Goal: Transaction & Acquisition: Purchase product/service

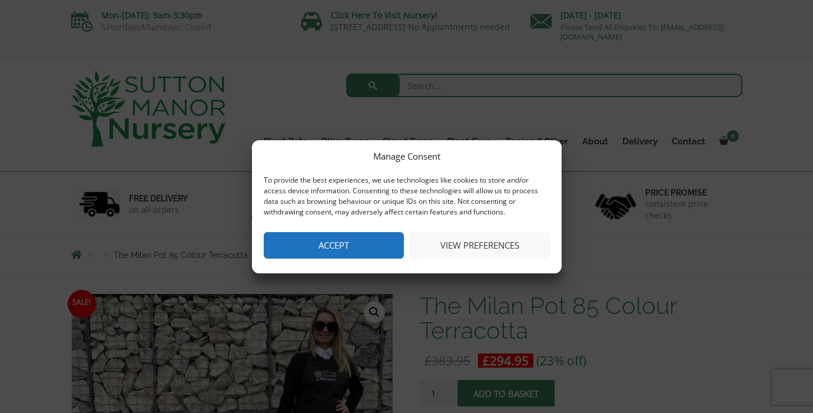
click at [352, 252] on button "Accept" at bounding box center [334, 245] width 140 height 27
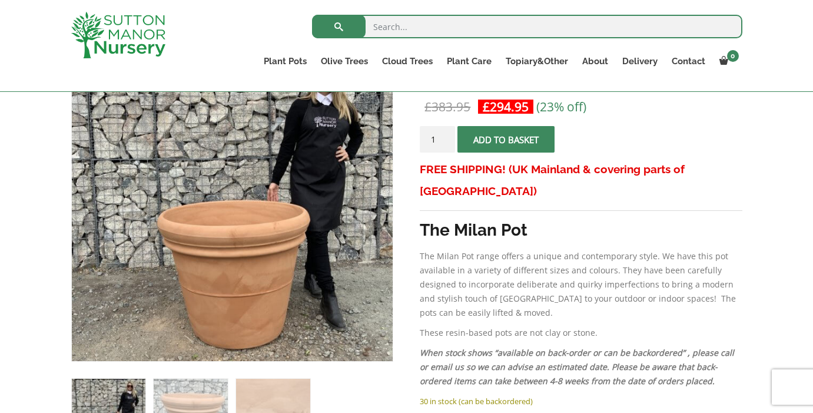
scroll to position [233, 0]
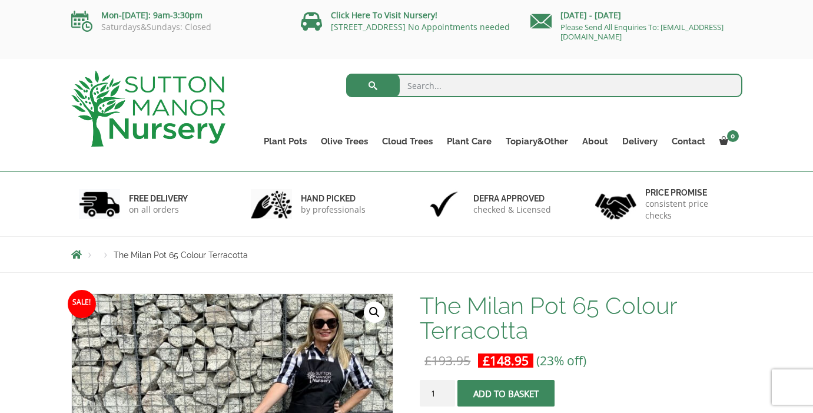
click at [441, 95] on input "search" at bounding box center [544, 86] width 396 height 24
type input "90 cm pot"
click at [373, 85] on button "submit" at bounding box center [373, 86] width 54 height 24
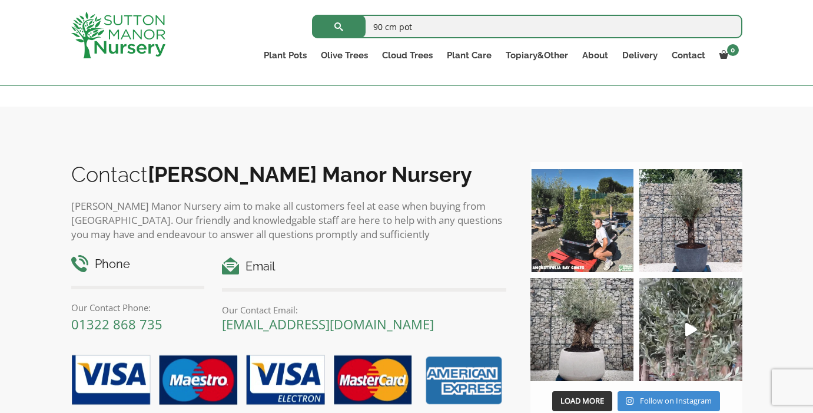
scroll to position [4765, 0]
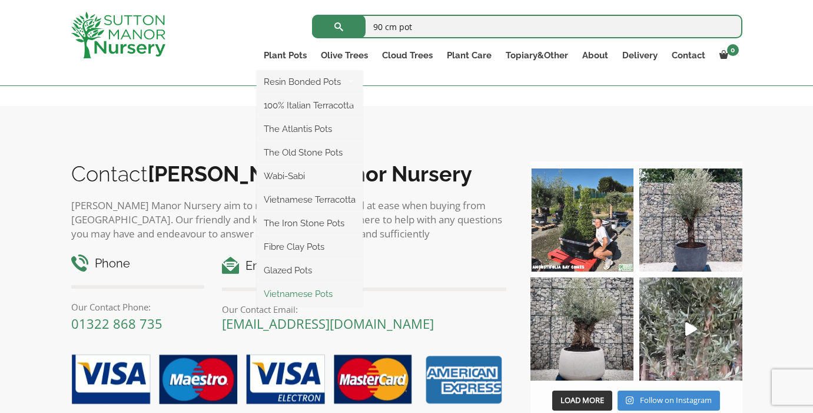
click at [313, 293] on link "Vietnamese Pots" at bounding box center [310, 294] width 106 height 18
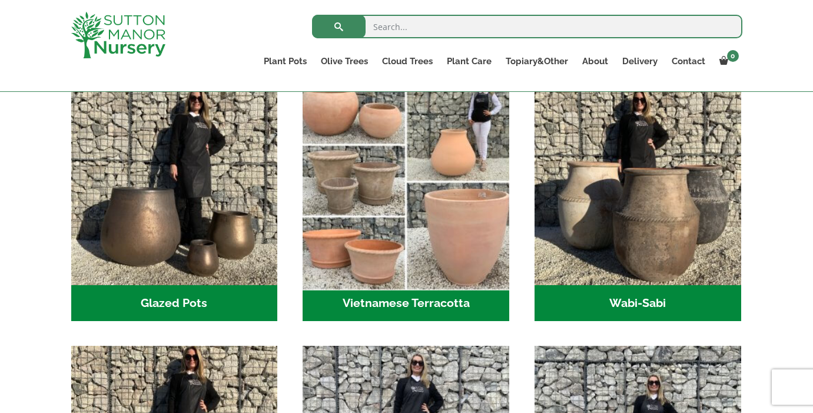
scroll to position [366, 0]
click at [418, 262] on img "Visit product category Vietnamese Terracotta" at bounding box center [406, 181] width 217 height 217
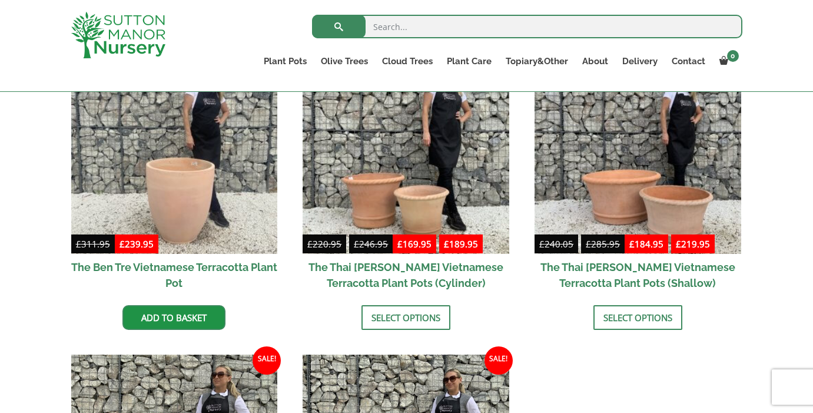
scroll to position [346, 0]
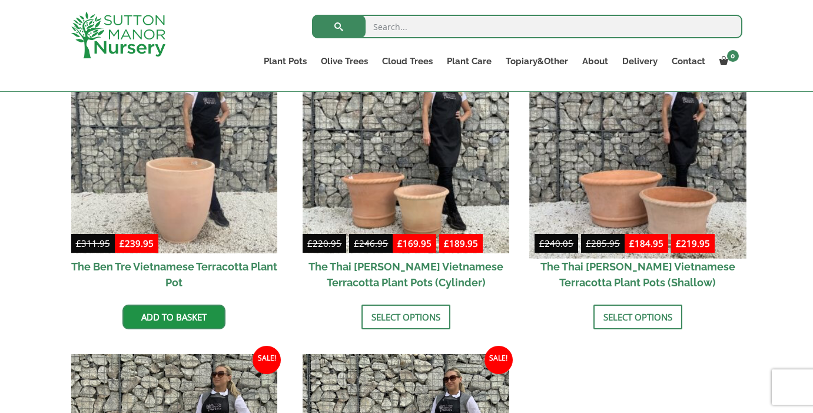
click at [620, 135] on img at bounding box center [638, 149] width 217 height 217
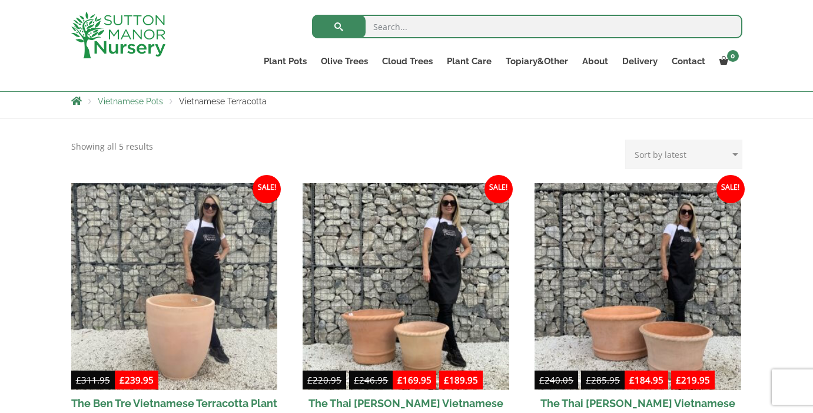
scroll to position [209, 0]
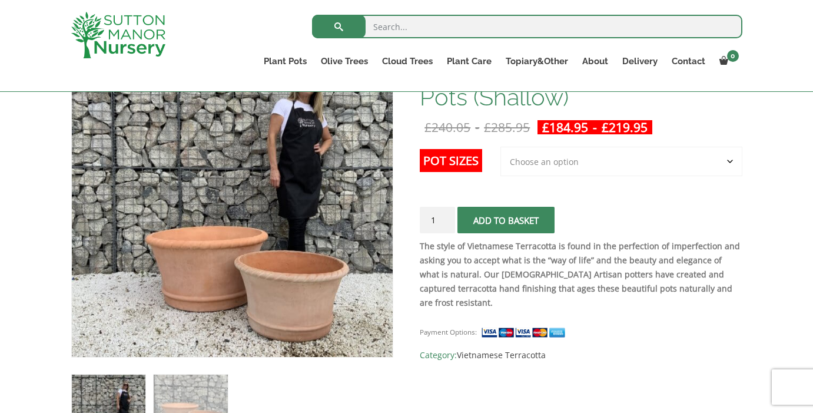
scroll to position [237, 0]
select select "Largest pot In The Picture"
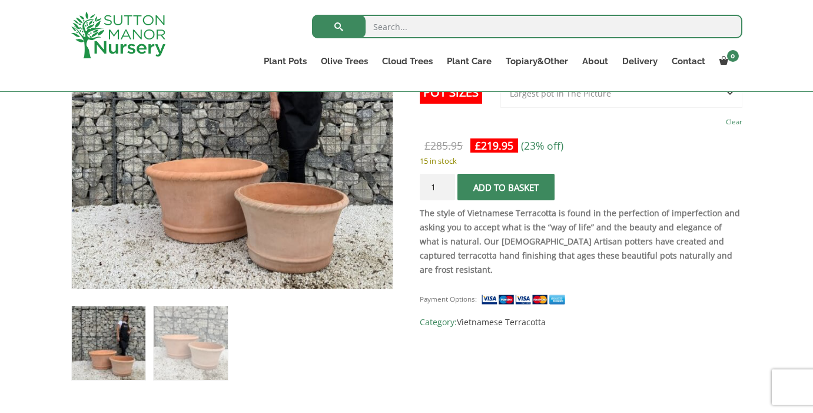
scroll to position [275, 0]
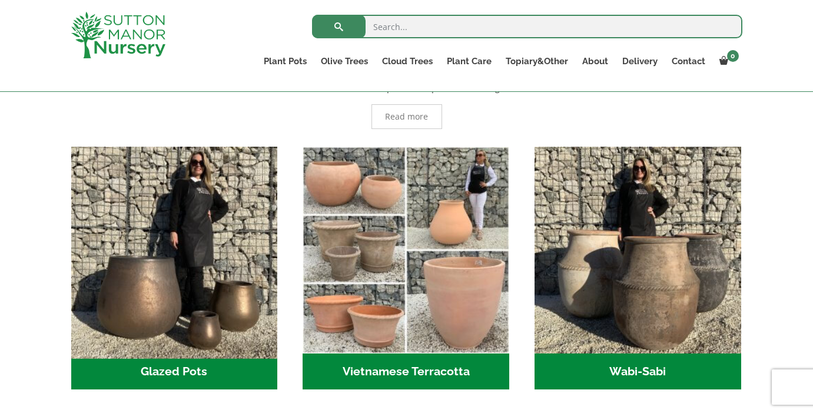
scroll to position [299, 0]
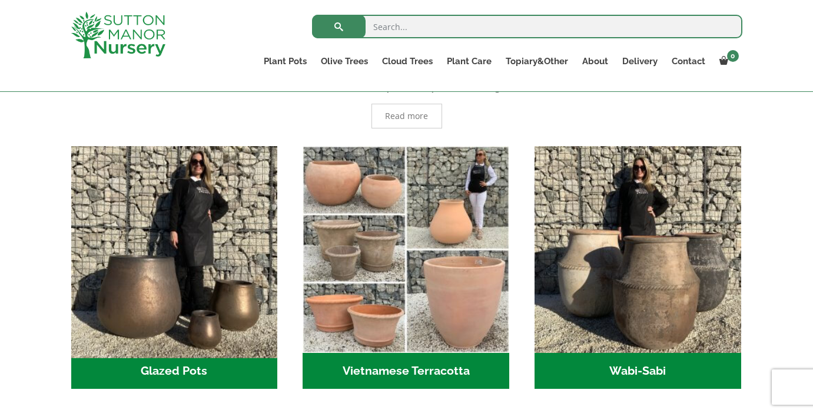
click at [242, 277] on img "Visit product category Glazed Pots" at bounding box center [174, 249] width 217 height 217
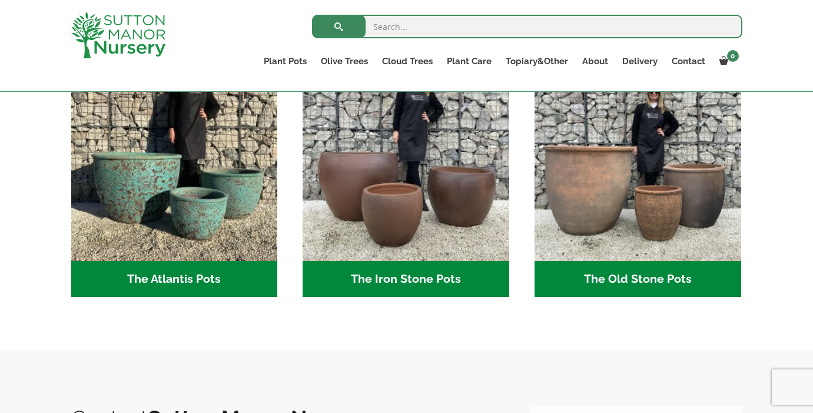
scroll to position [657, 0]
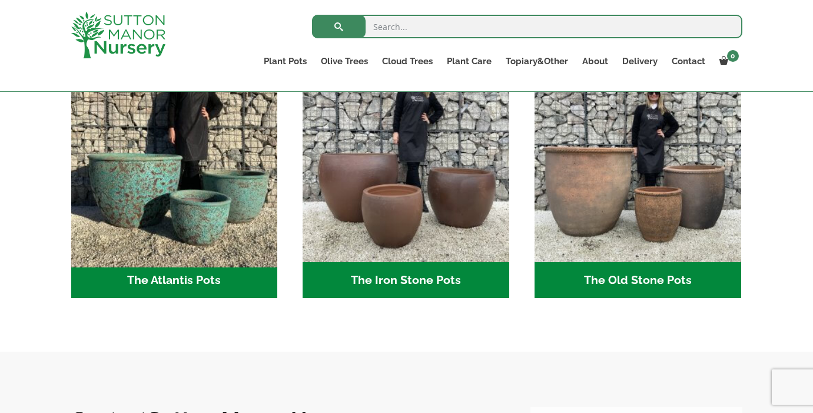
click at [250, 209] on img "Visit product category The Atlantis Pots" at bounding box center [174, 159] width 217 height 217
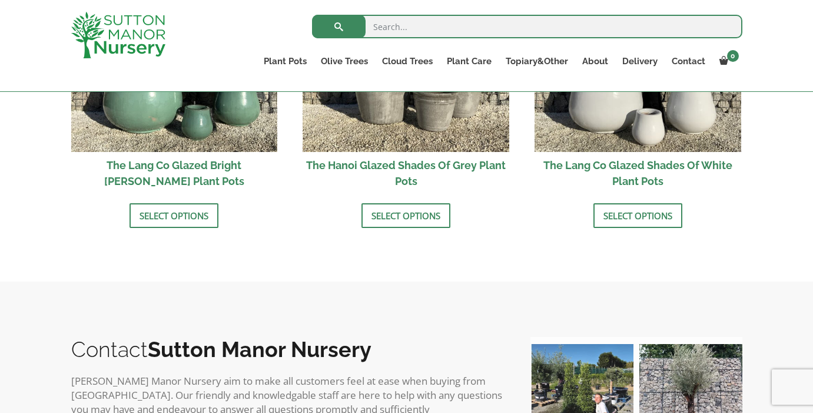
scroll to position [1371, 0]
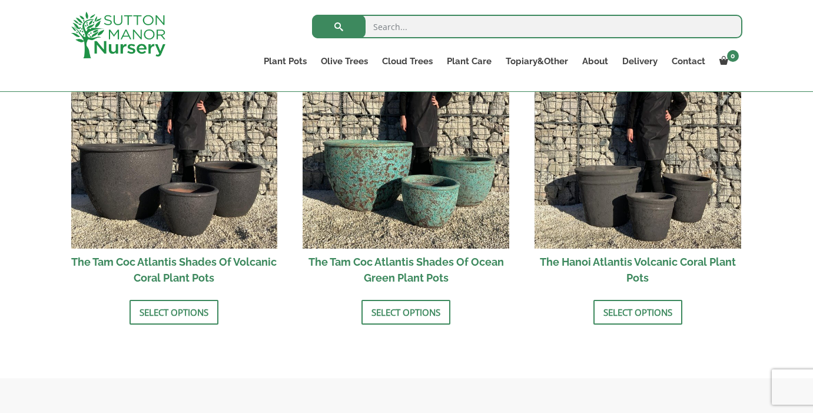
scroll to position [1090, 0]
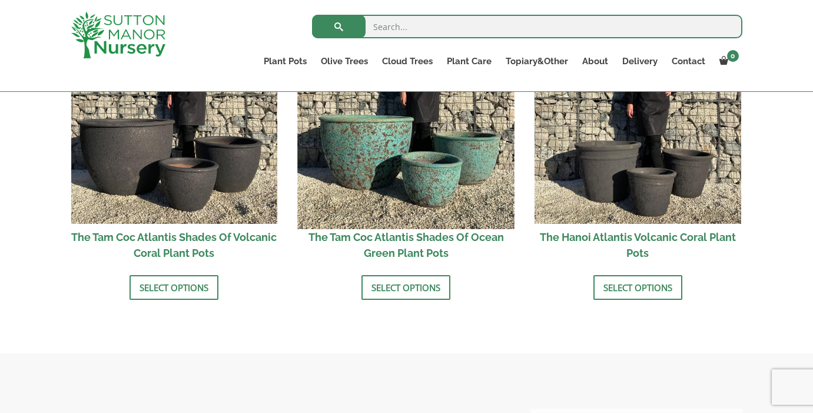
click at [380, 175] on img at bounding box center [406, 120] width 217 height 217
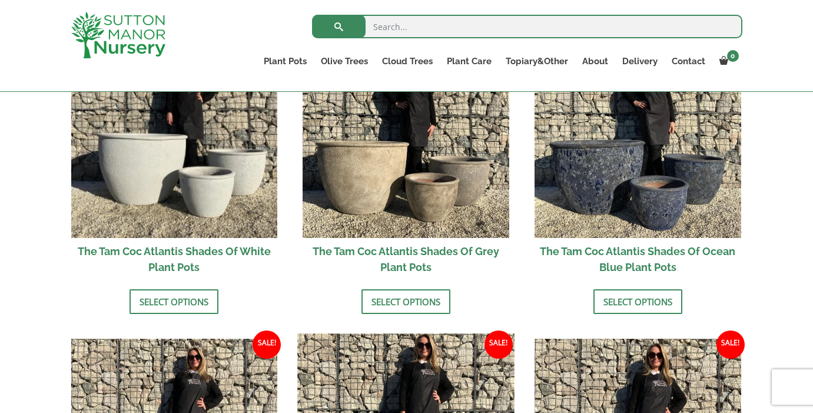
scroll to position [762, 0]
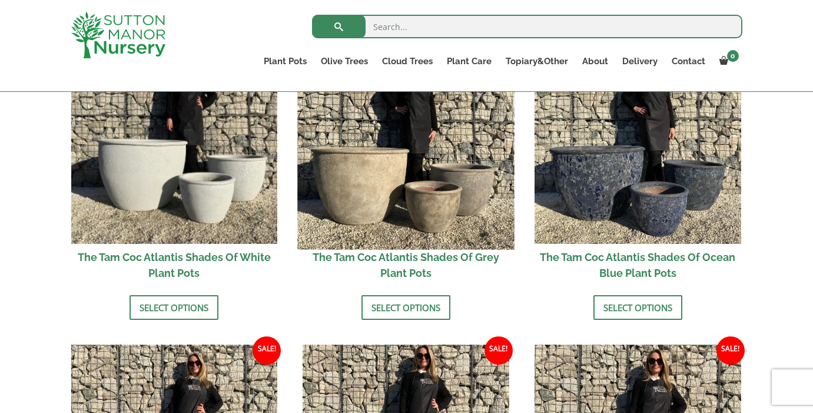
click at [429, 178] on img at bounding box center [406, 140] width 217 height 217
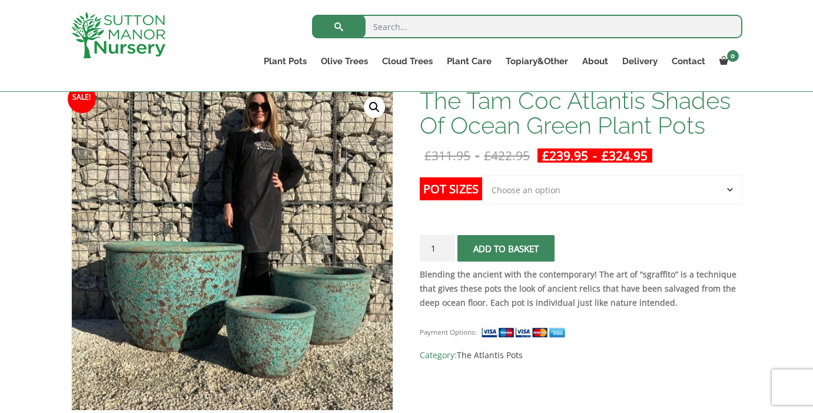
scroll to position [184, 0]
select select "Click here to buy the 2nd to Largest Pot In The Picture"
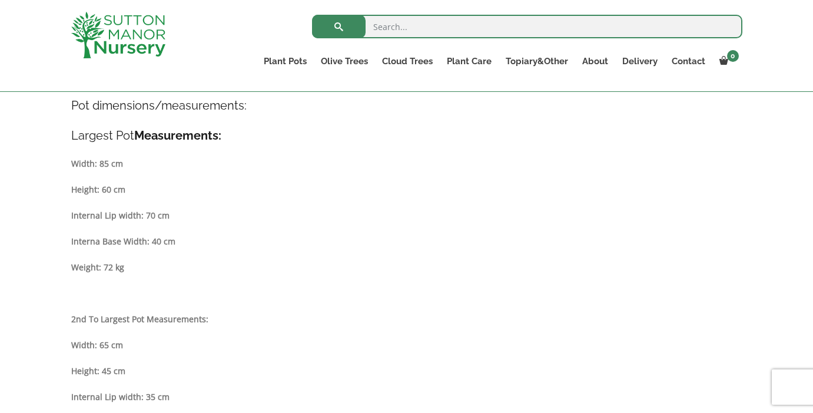
scroll to position [640, 0]
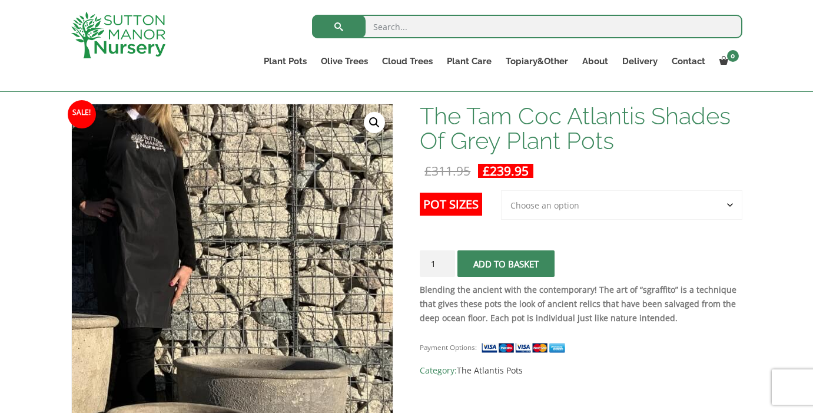
scroll to position [165, 0]
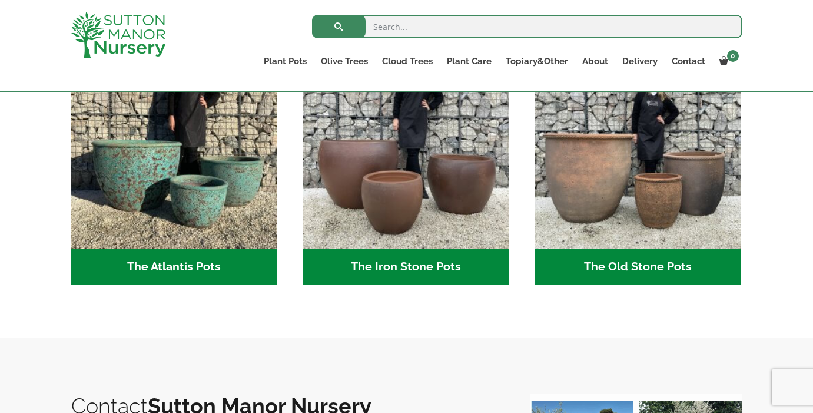
scroll to position [679, 0]
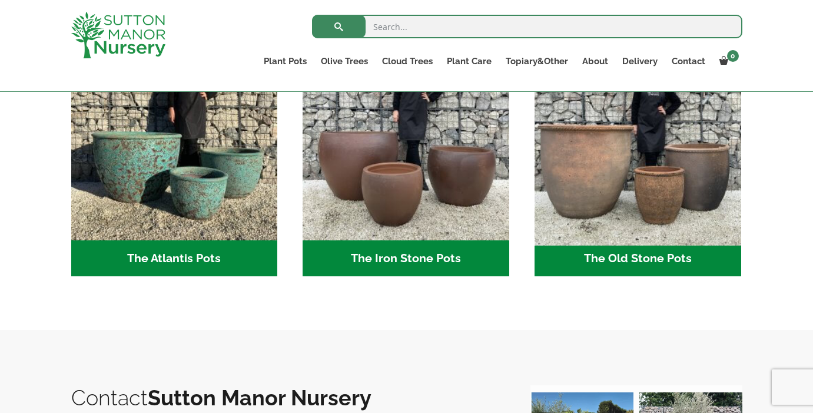
click at [660, 197] on img "Visit product category The Old Stone Pots" at bounding box center [638, 137] width 217 height 217
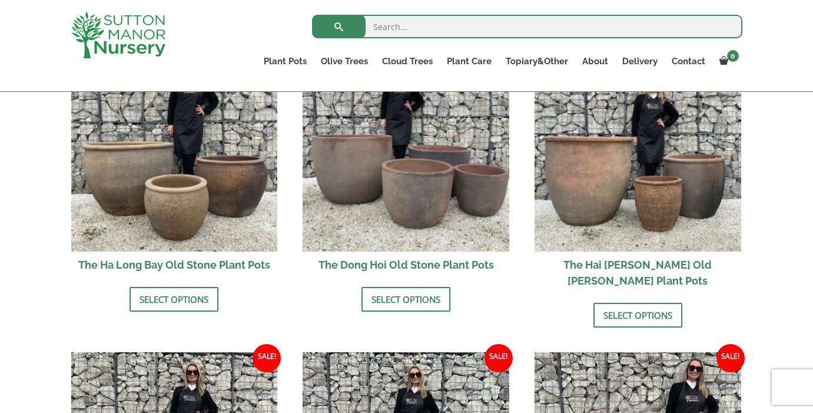
scroll to position [445, 0]
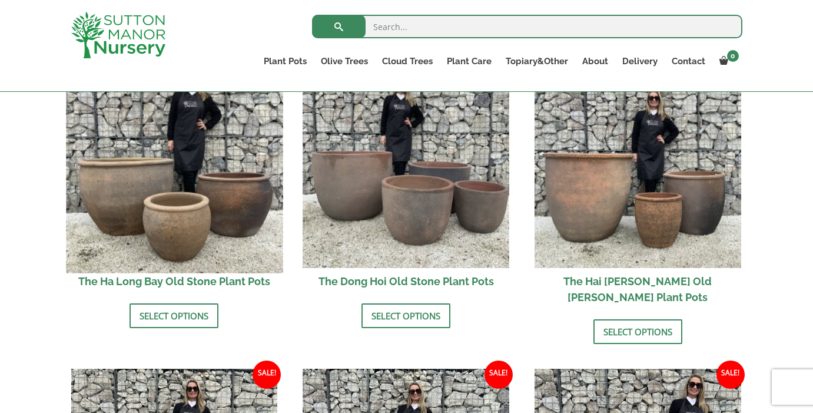
click at [191, 226] on img at bounding box center [174, 164] width 217 height 217
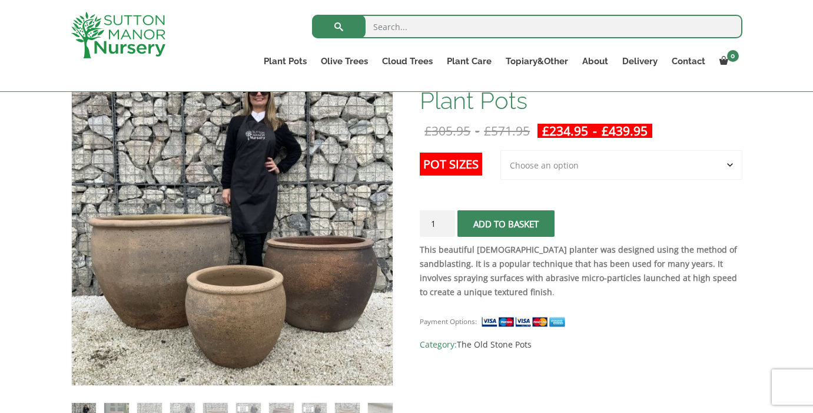
select select "Largest pot In The Picture"
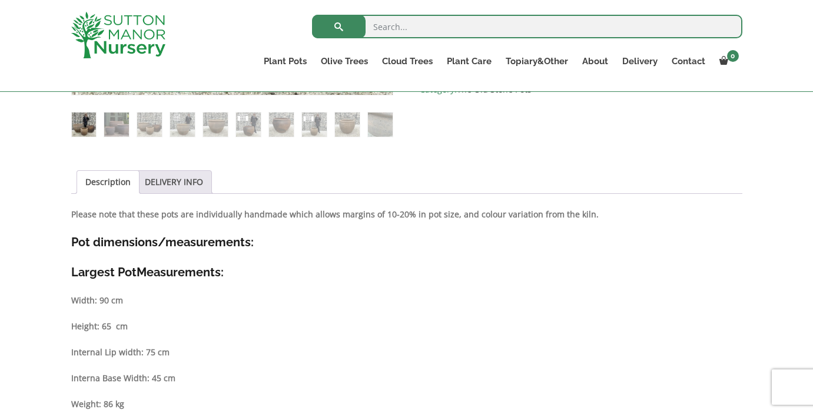
scroll to position [502, 0]
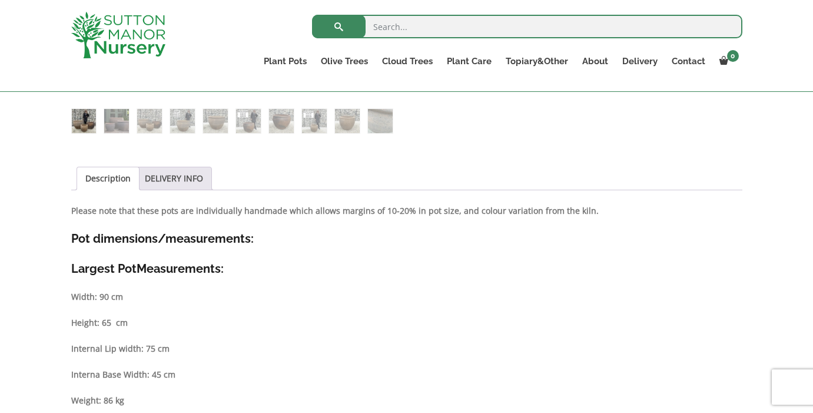
click at [669, 181] on ul "Description DELIVERY INFO" at bounding box center [407, 179] width 672 height 24
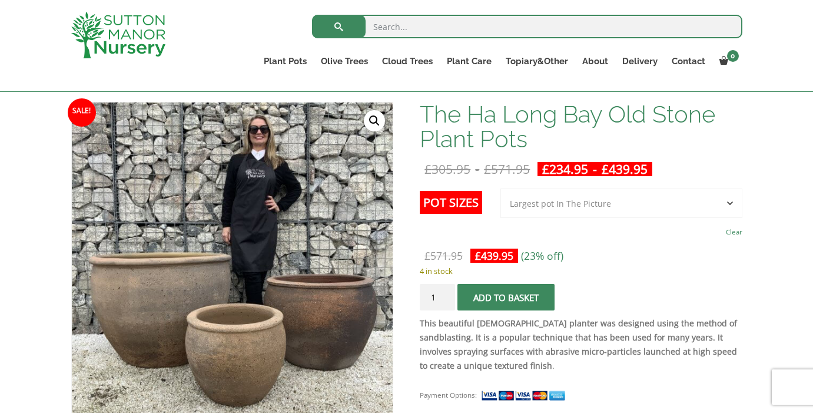
scroll to position [151, 0]
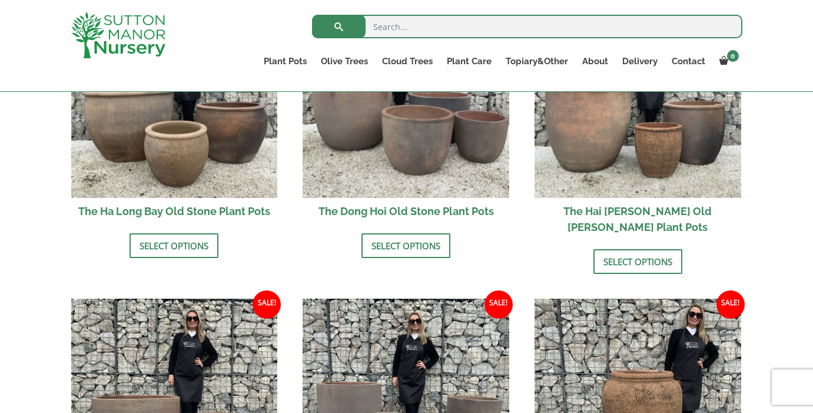
scroll to position [502, 0]
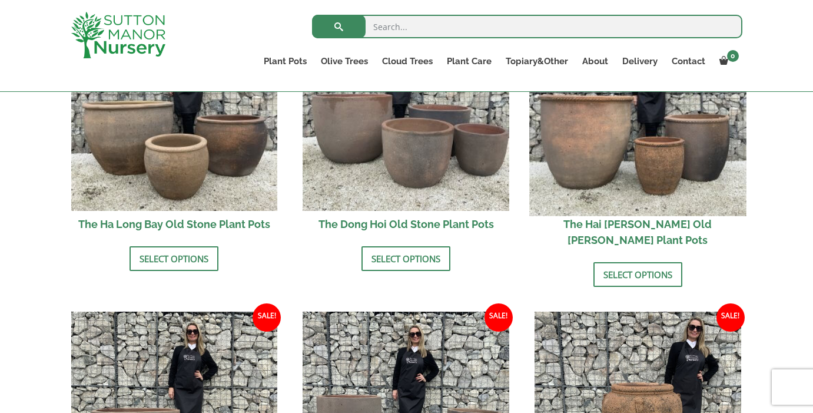
click at [673, 186] on img at bounding box center [638, 107] width 217 height 217
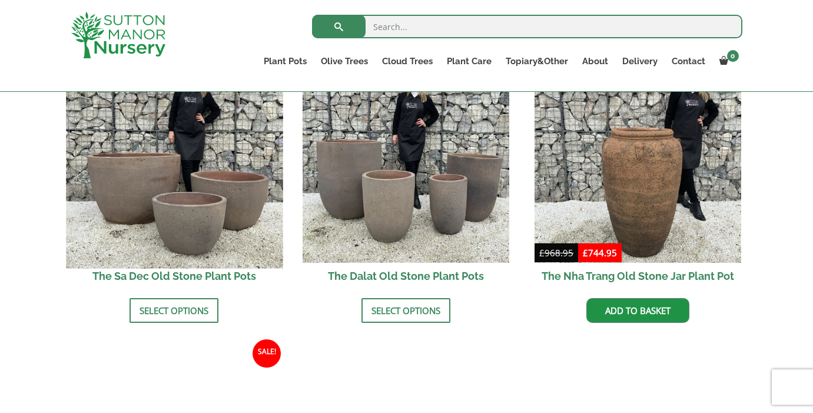
scroll to position [758, 0]
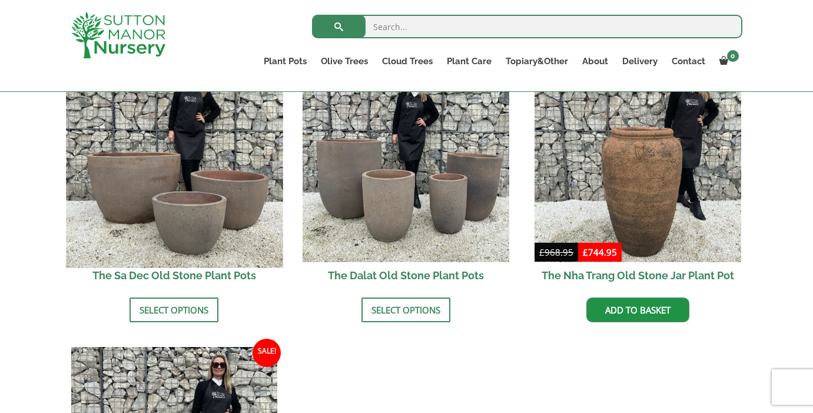
click at [202, 203] on img at bounding box center [174, 159] width 217 height 217
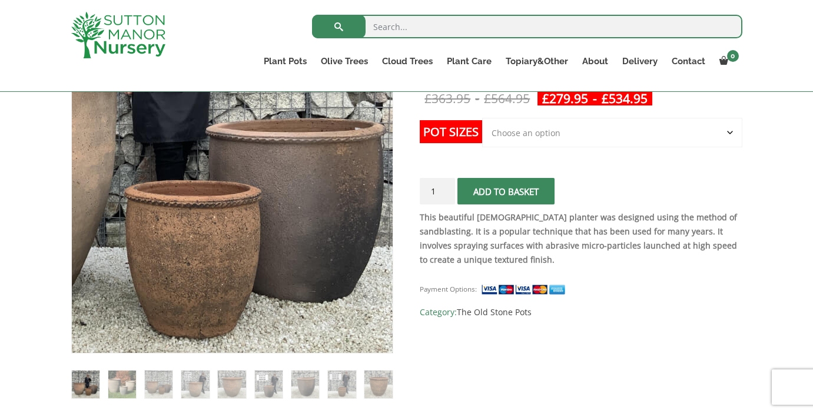
scroll to position [211, 0]
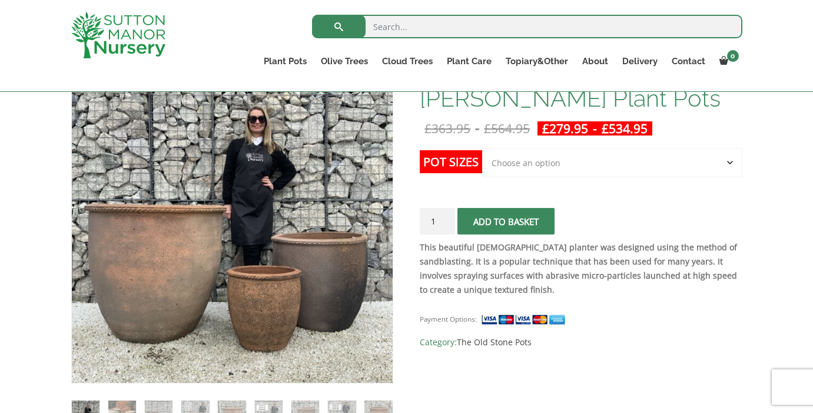
select select "Click here to buy the Largest pot In The Picture"
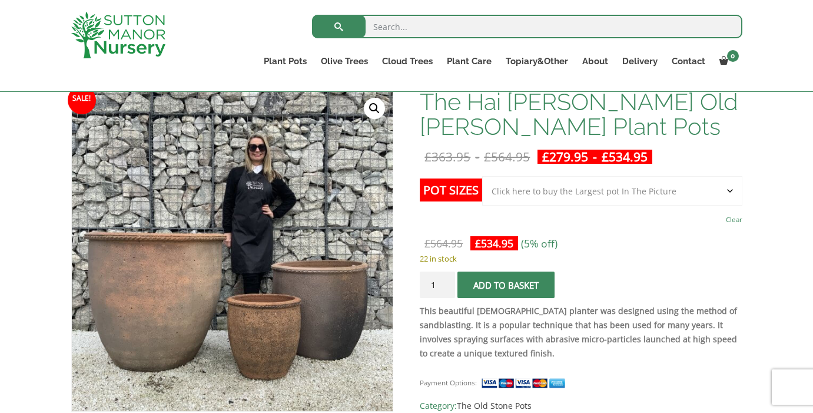
scroll to position [175, 0]
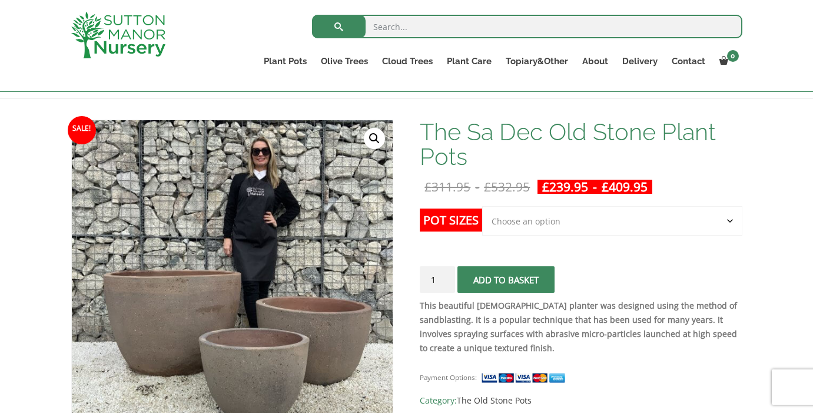
scroll to position [154, 0]
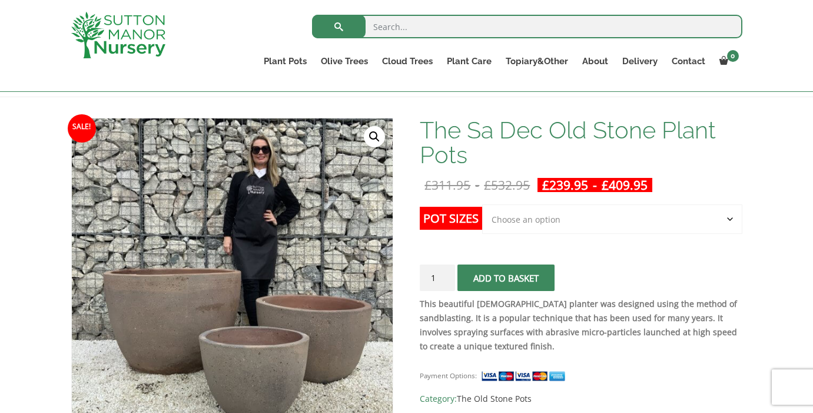
select select "Click here to buy the Largest pot In The Picture"
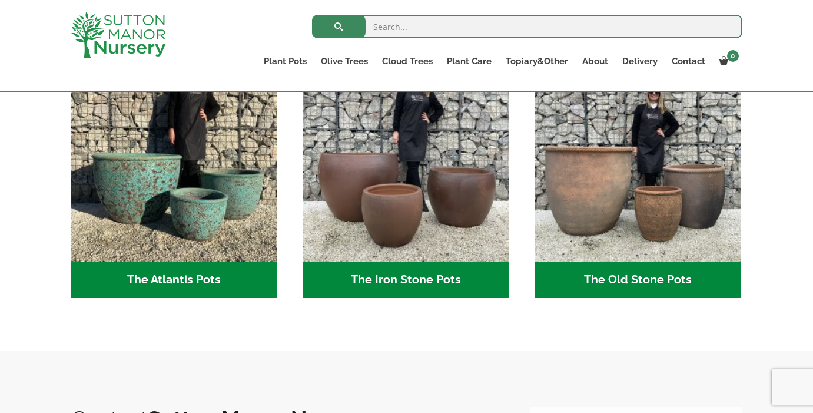
scroll to position [679, 0]
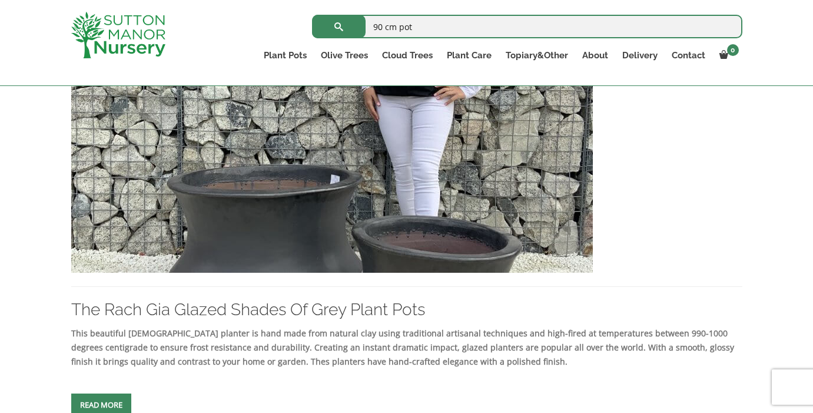
scroll to position [3929, 0]
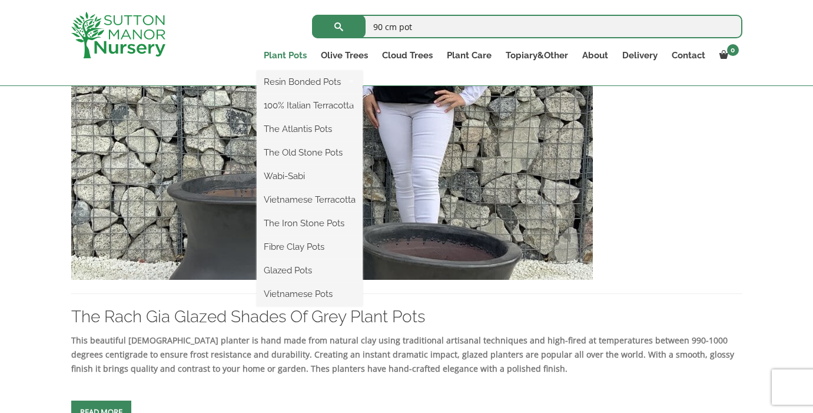
click at [303, 50] on link "Plant Pots" at bounding box center [285, 55] width 57 height 16
click at [291, 55] on link "Plant Pots" at bounding box center [285, 55] width 57 height 16
click at [283, 58] on link "Plant Pots" at bounding box center [285, 55] width 57 height 16
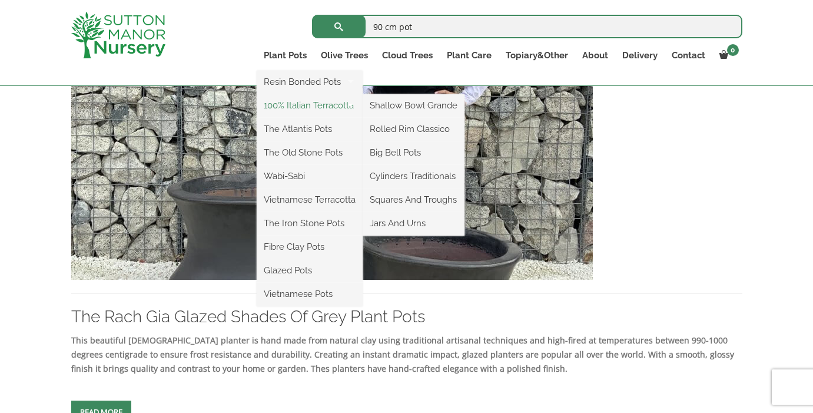
click at [293, 108] on link "100% Italian Terracotta" at bounding box center [310, 106] width 106 height 18
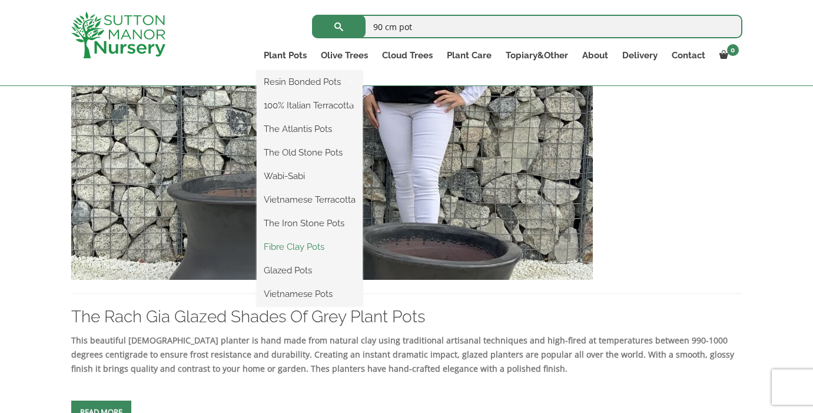
click at [305, 243] on link "Fibre Clay Pots" at bounding box center [310, 247] width 106 height 18
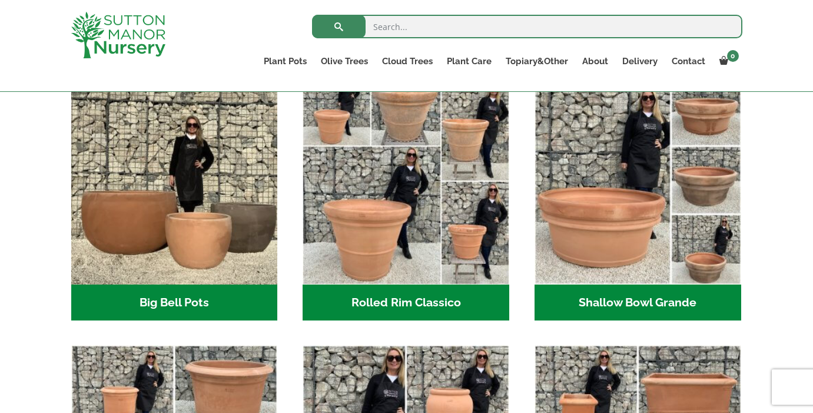
scroll to position [408, 0]
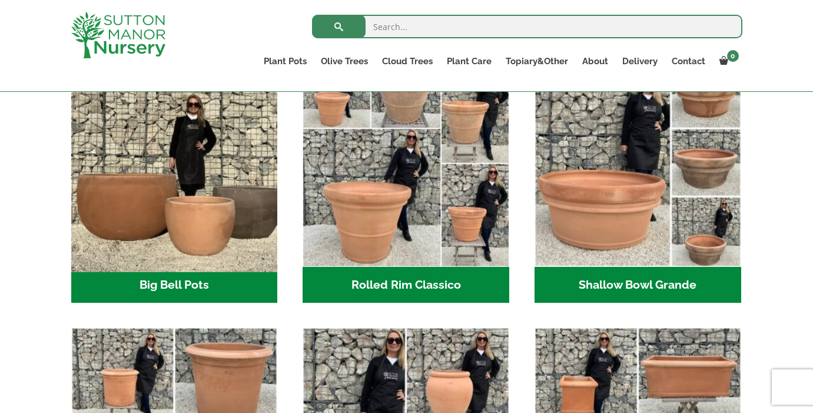
click at [237, 202] on img "Visit product category Big Bell Pots" at bounding box center [174, 163] width 217 height 217
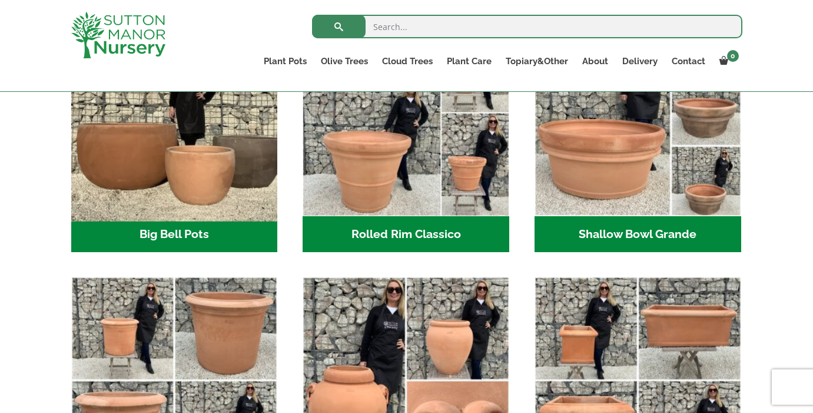
scroll to position [429, 0]
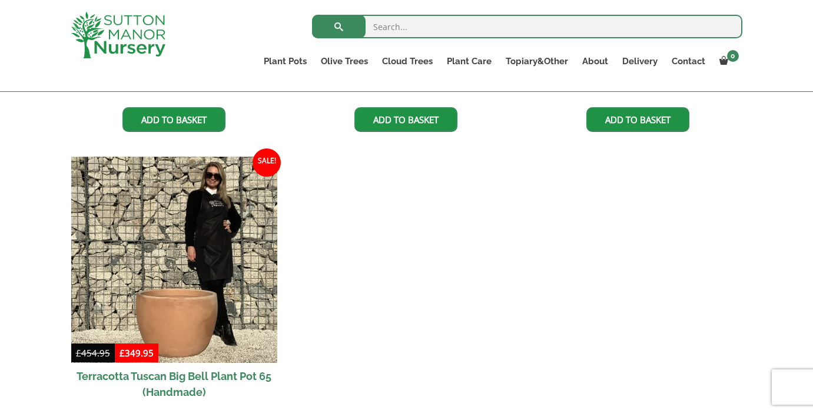
scroll to position [1158, 0]
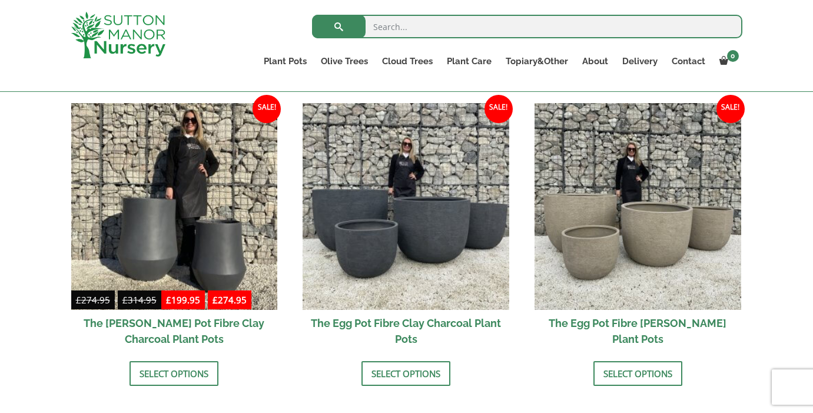
scroll to position [204, 0]
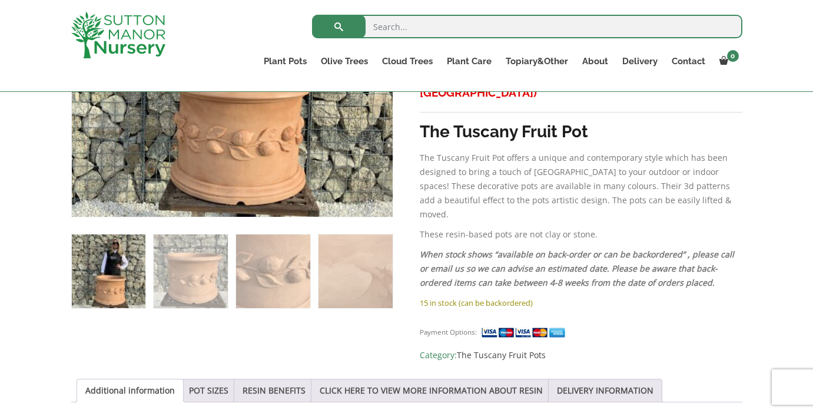
scroll to position [520, 0]
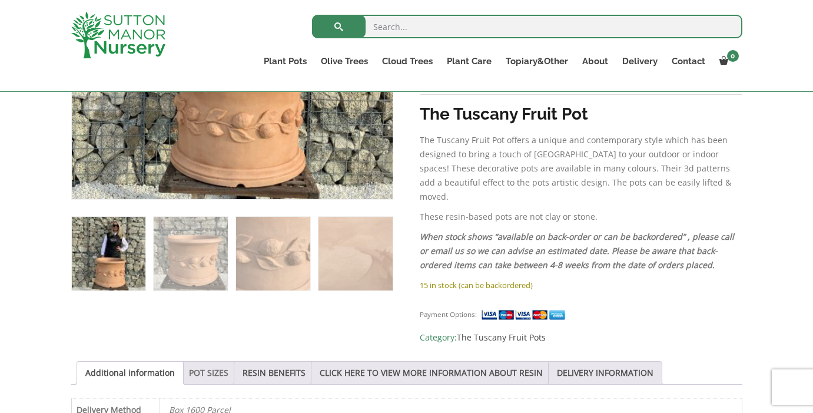
click at [200, 362] on link "POT SIZES" at bounding box center [208, 373] width 39 height 22
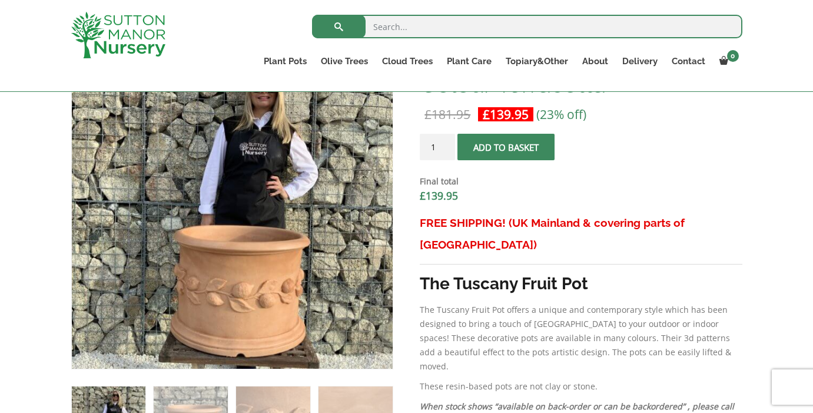
scroll to position [349, 0]
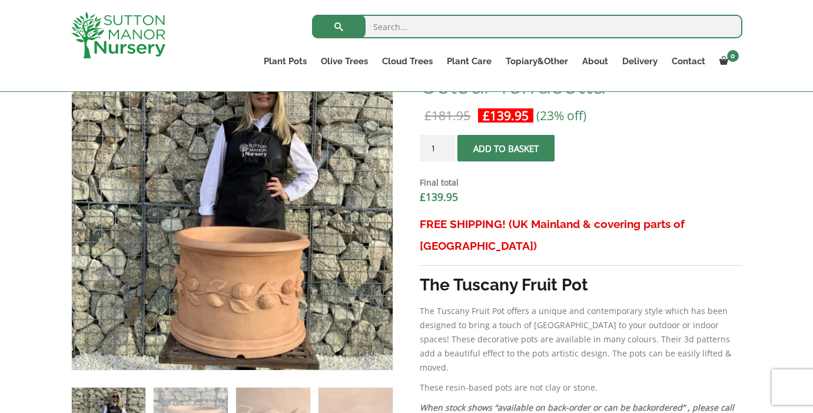
click at [488, 152] on button "Add to basket" at bounding box center [506, 148] width 97 height 27
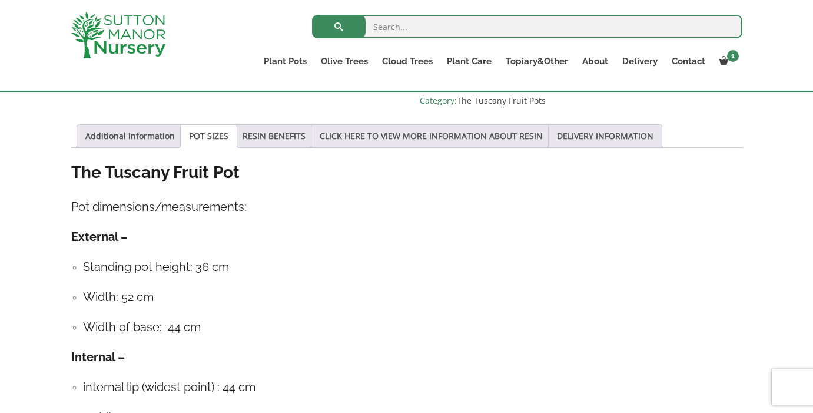
scroll to position [770, 0]
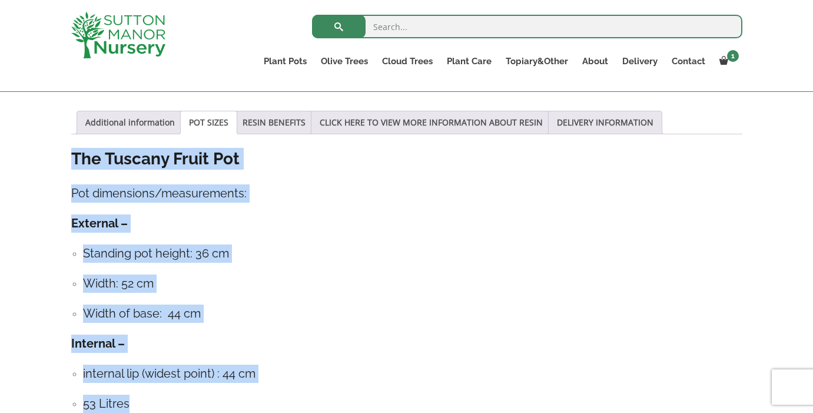
drag, startPoint x: 70, startPoint y: 117, endPoint x: 130, endPoint y: 371, distance: 261.5
click at [130, 371] on div "Add soil to your order? Please select an option (x1) 75L Bag (£34.99) (x2) 75L …" at bounding box center [406, 184] width 689 height 1383
copy div "The Tuscany Fruit Pot Pot dimensions/measurements: External – Standing pot heig…"
